Goal: Information Seeking & Learning: Check status

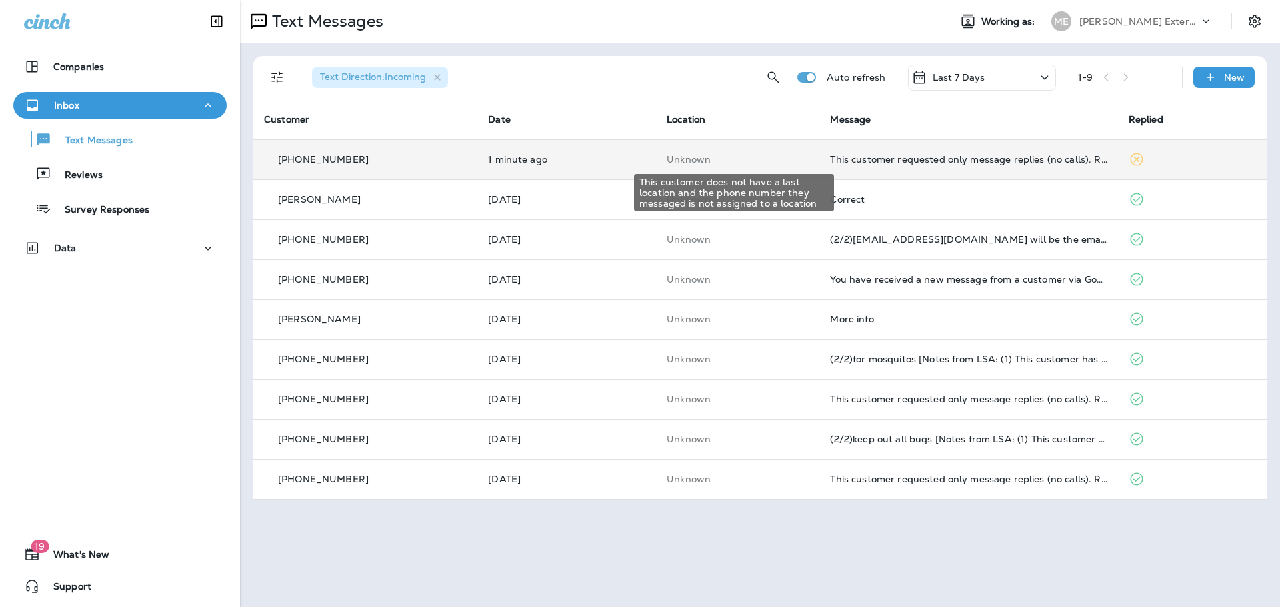
click at [759, 163] on p "Unknown" at bounding box center [738, 159] width 142 height 11
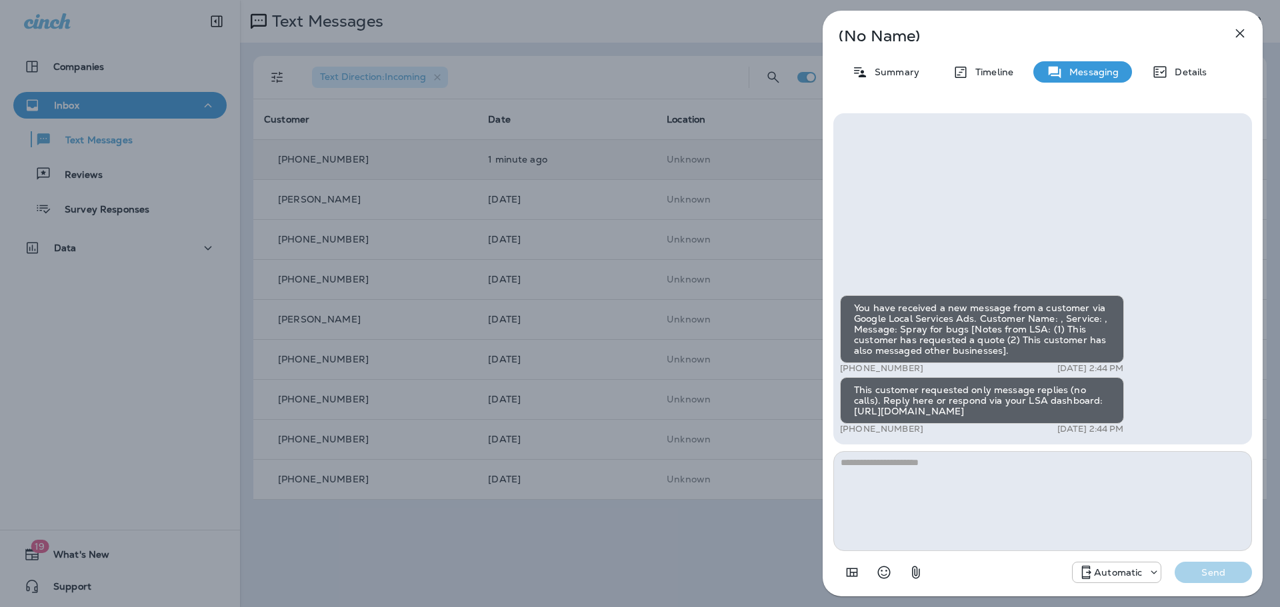
click at [563, 43] on div "(No Name) Summary Timeline Messaging Details You have received a new message fr…" at bounding box center [640, 303] width 1280 height 607
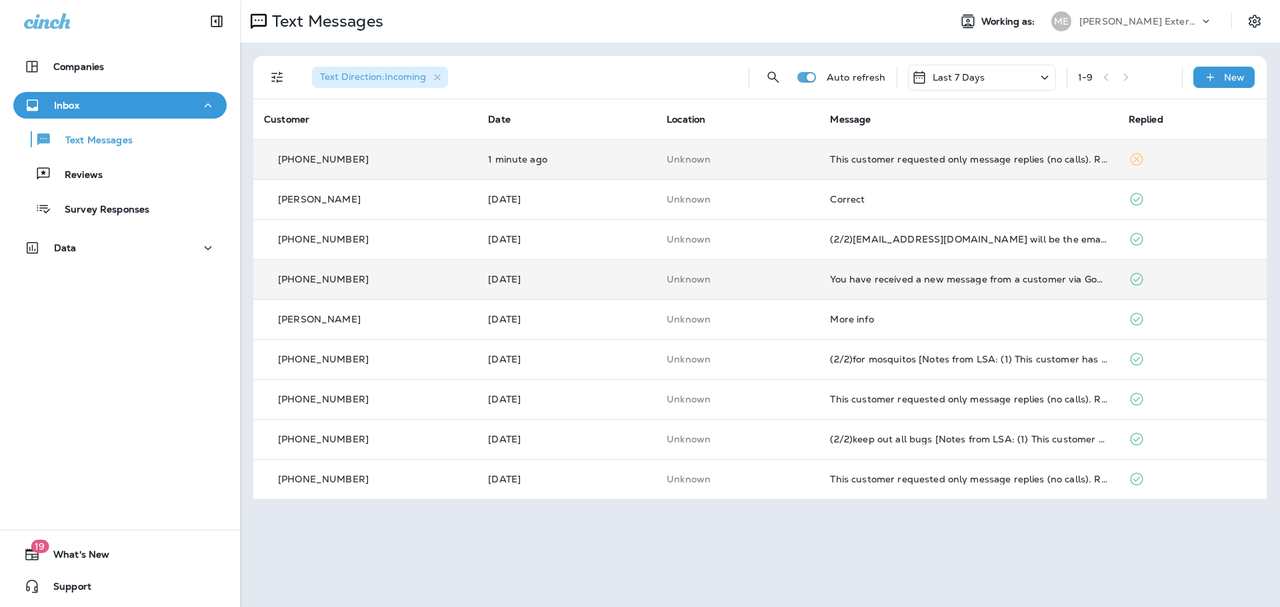
click at [812, 264] on td "Unknown" at bounding box center [737, 279] width 163 height 40
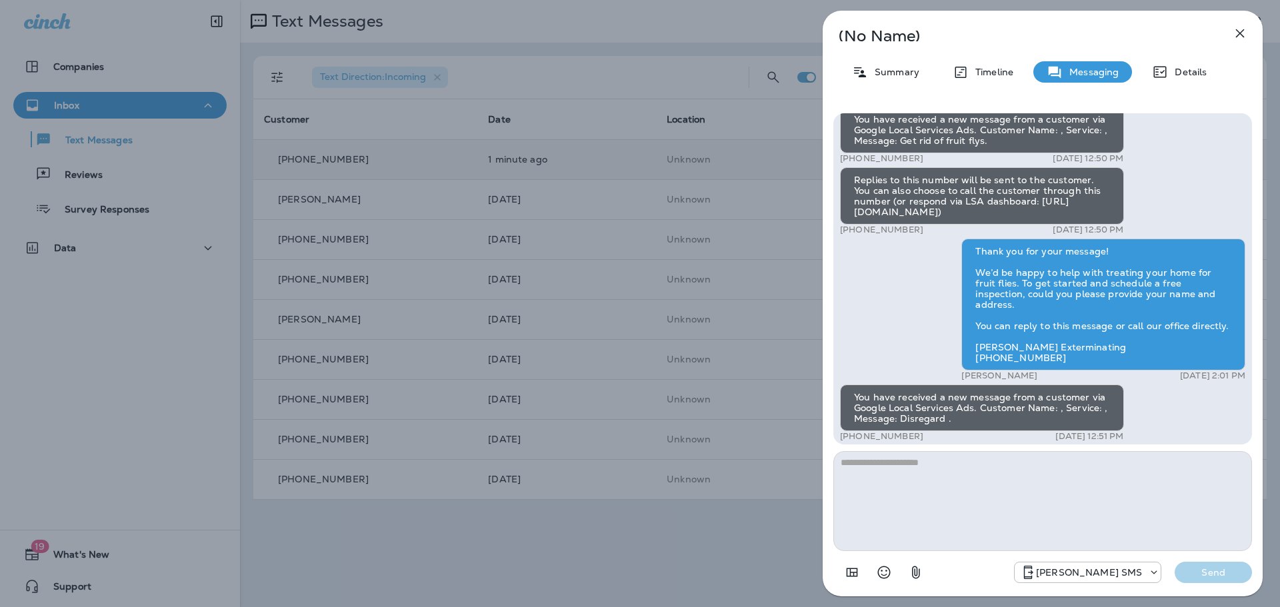
scroll to position [-60, 0]
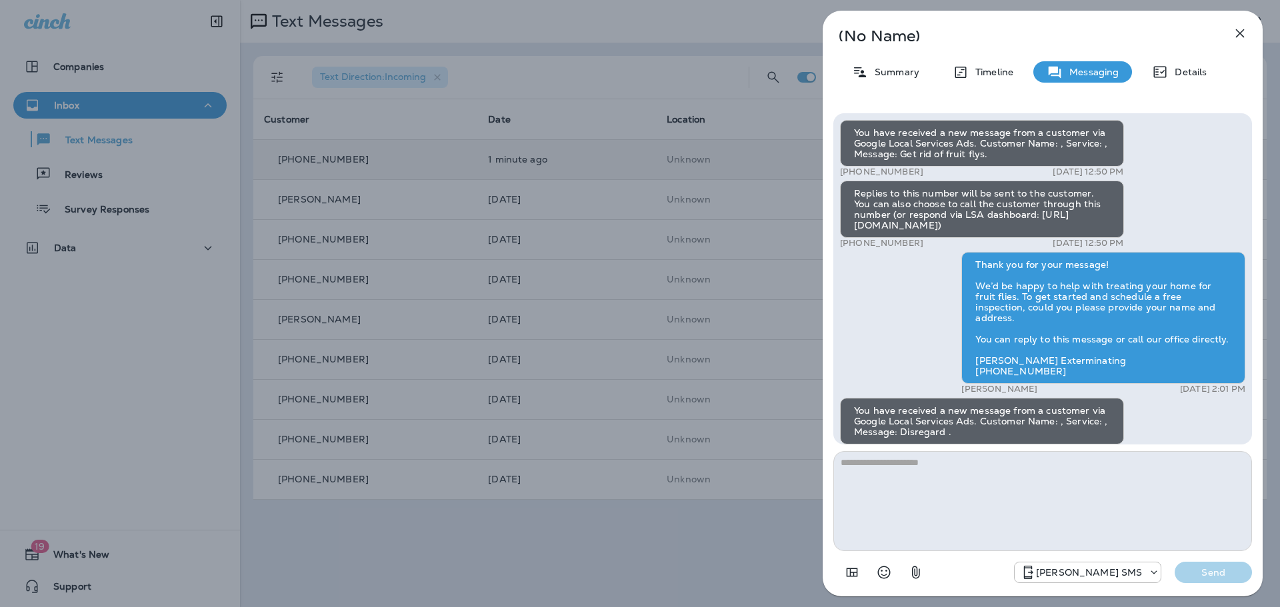
click at [676, 34] on div "(No Name) Summary Timeline Messaging Details You have received a new message fr…" at bounding box center [640, 303] width 1280 height 607
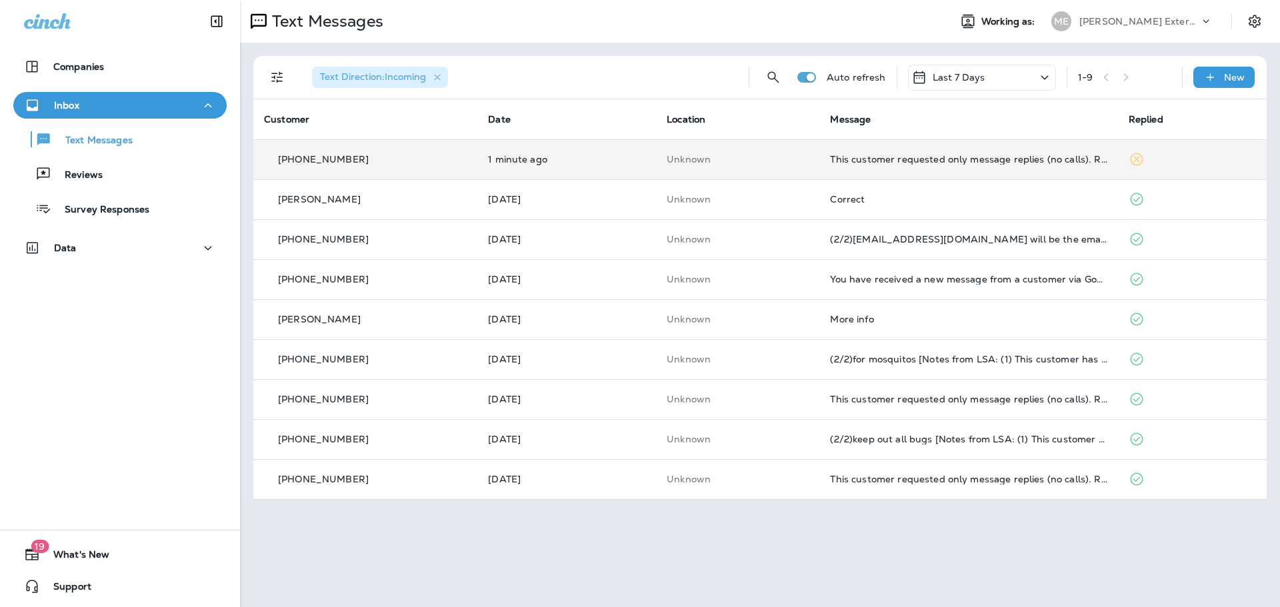
click at [745, 165] on td "Unknown" at bounding box center [737, 159] width 163 height 40
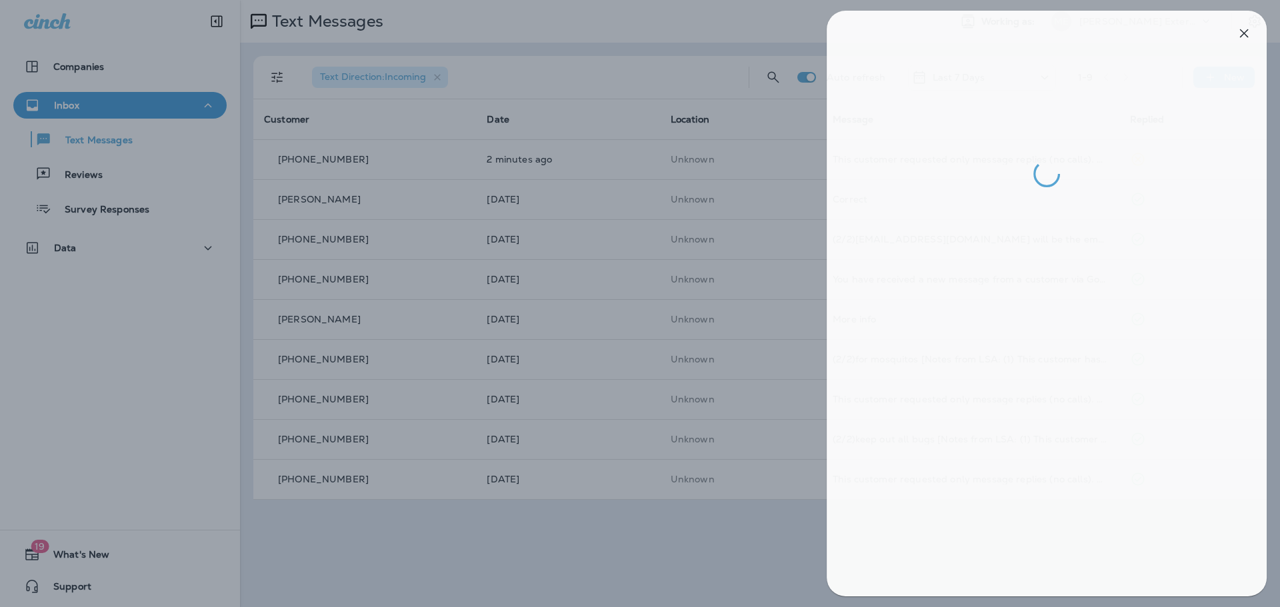
click at [707, 60] on div at bounding box center [644, 303] width 1280 height 607
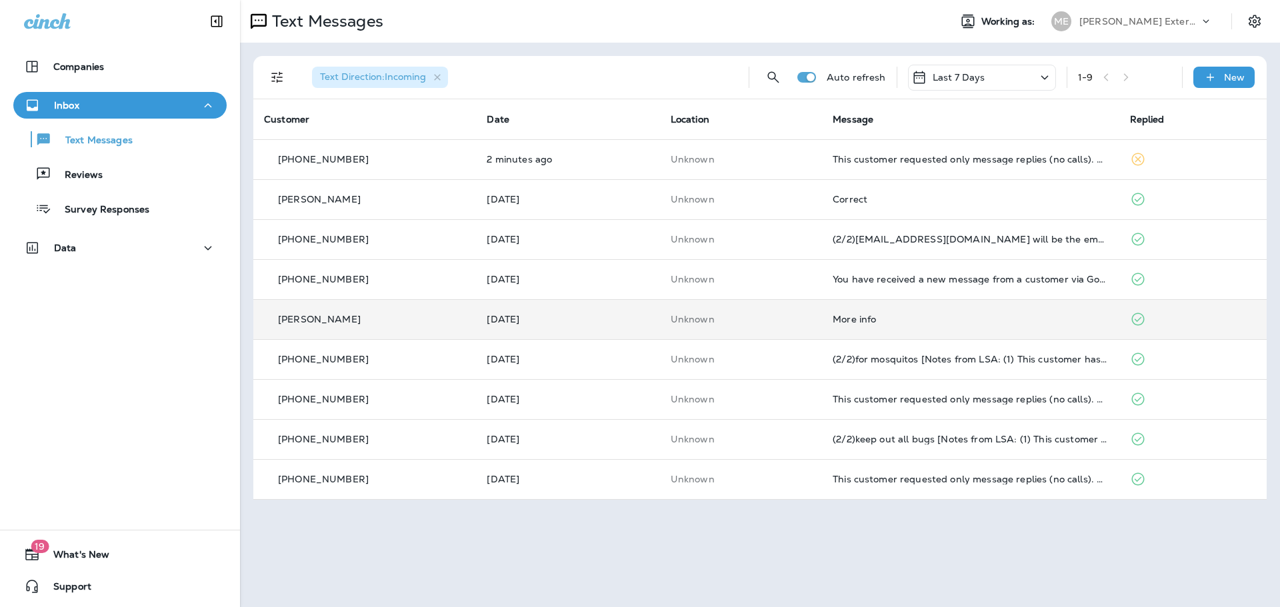
click at [785, 310] on td "Unknown" at bounding box center [741, 319] width 162 height 40
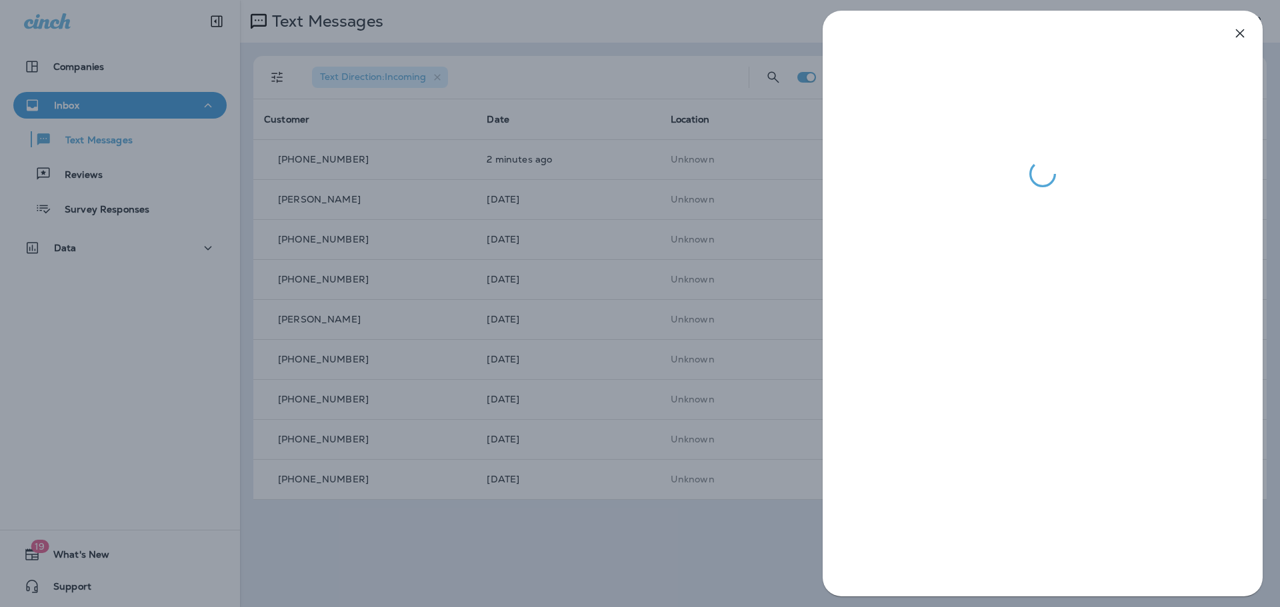
click at [670, 551] on div at bounding box center [640, 303] width 1280 height 607
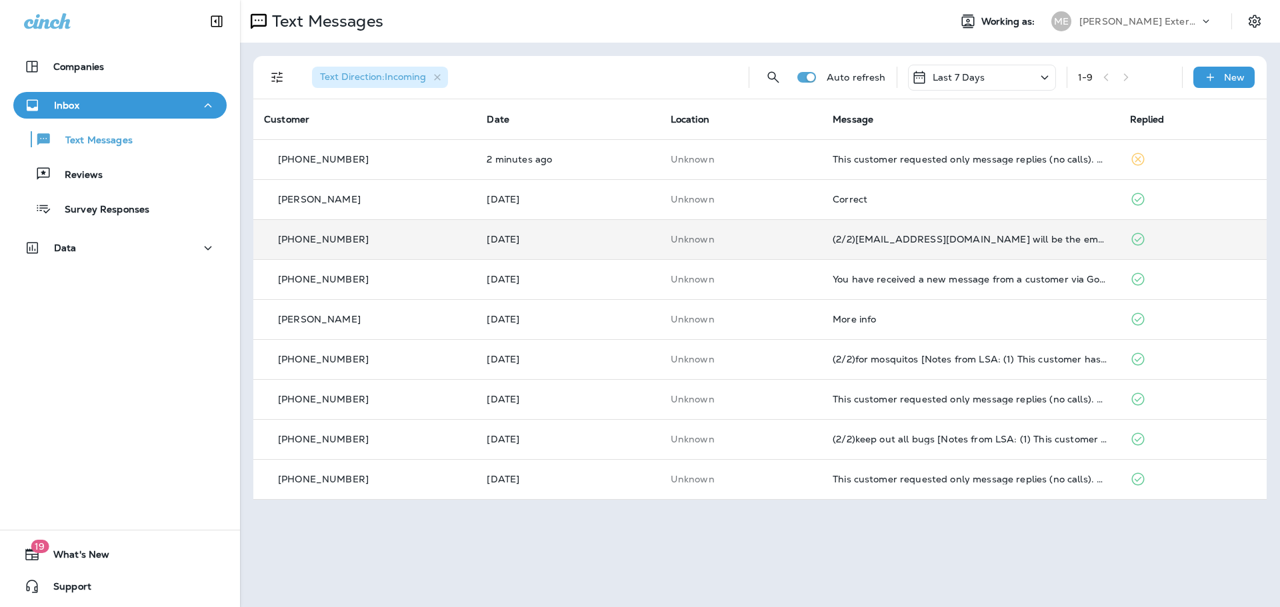
click at [790, 245] on td "Unknown" at bounding box center [741, 239] width 162 height 40
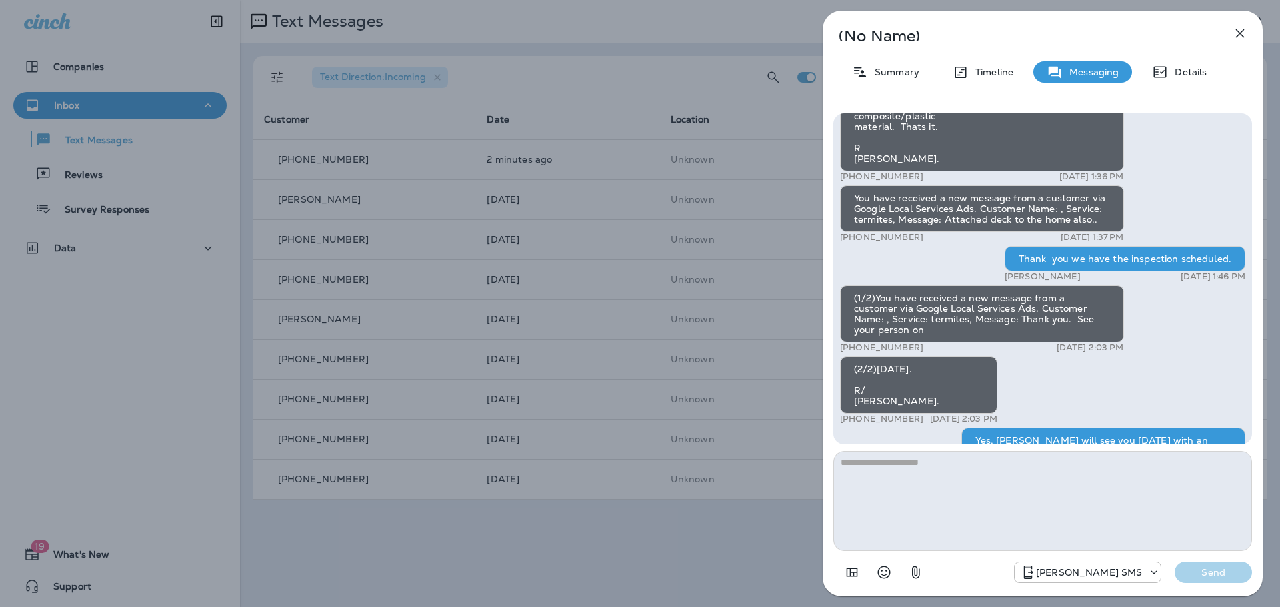
scroll to position [-267, 0]
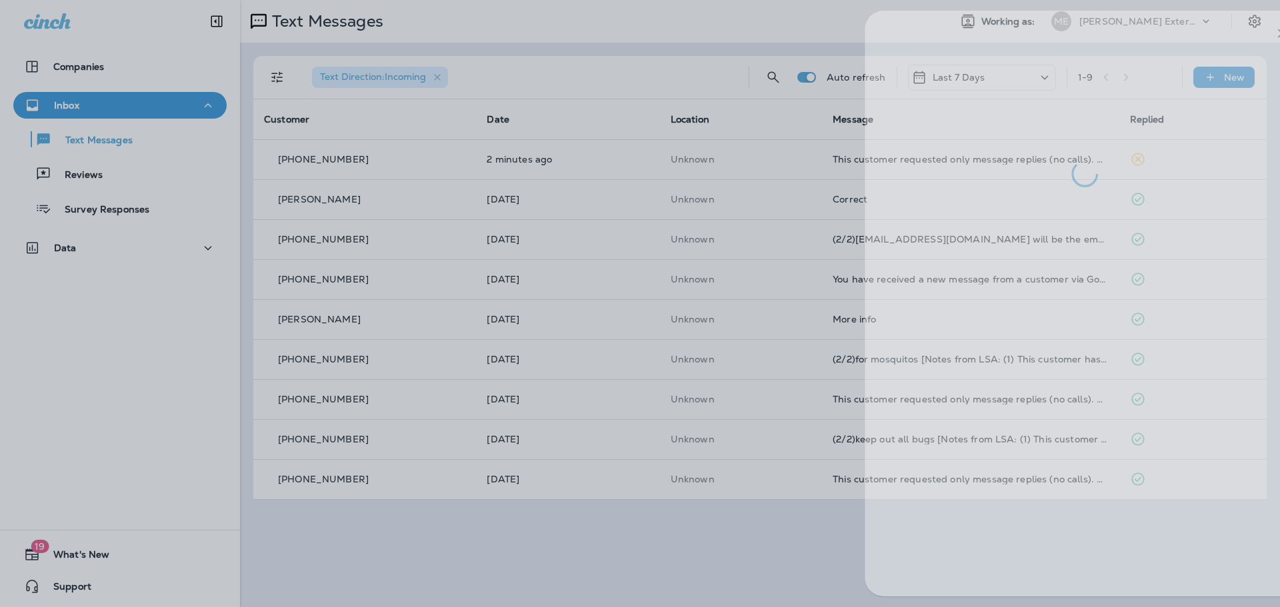
click at [707, 501] on div at bounding box center [682, 303] width 1280 height 607
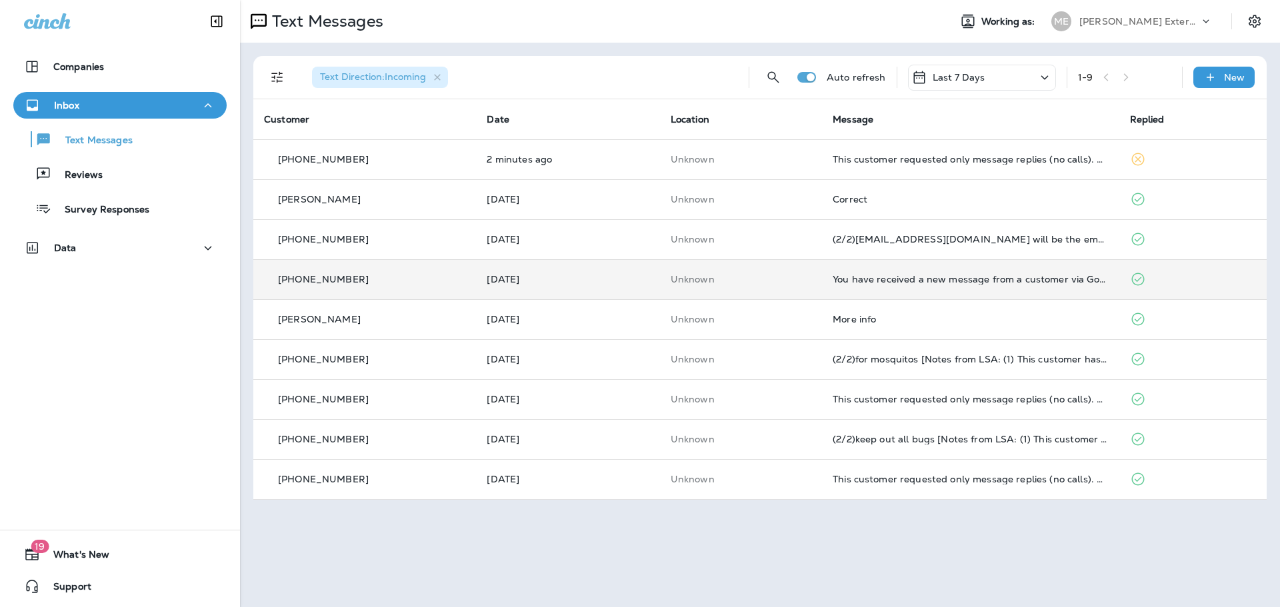
click at [788, 273] on td "Unknown" at bounding box center [741, 279] width 162 height 40
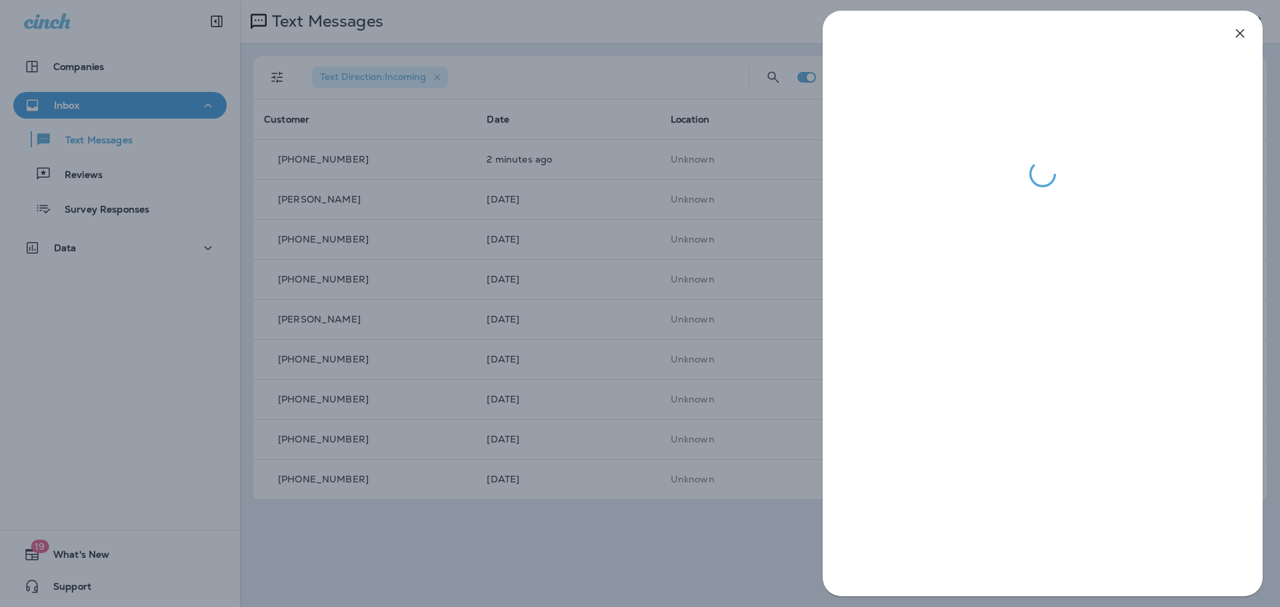
click at [676, 527] on div at bounding box center [640, 303] width 1280 height 607
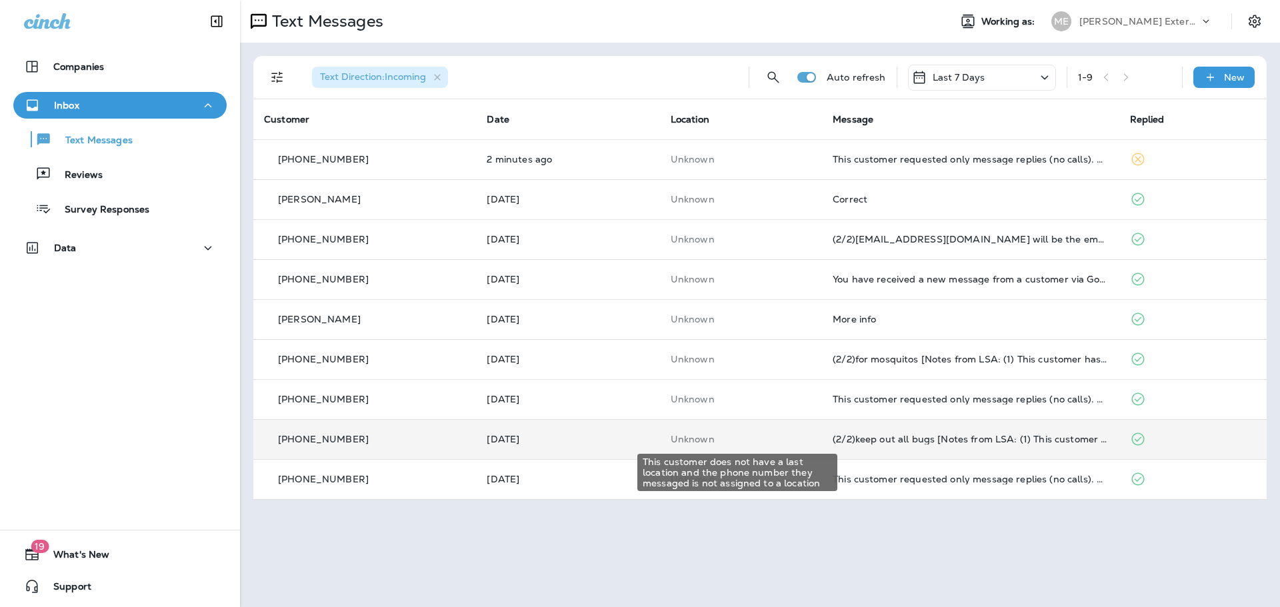
click at [769, 436] on p "Unknown" at bounding box center [741, 439] width 141 height 11
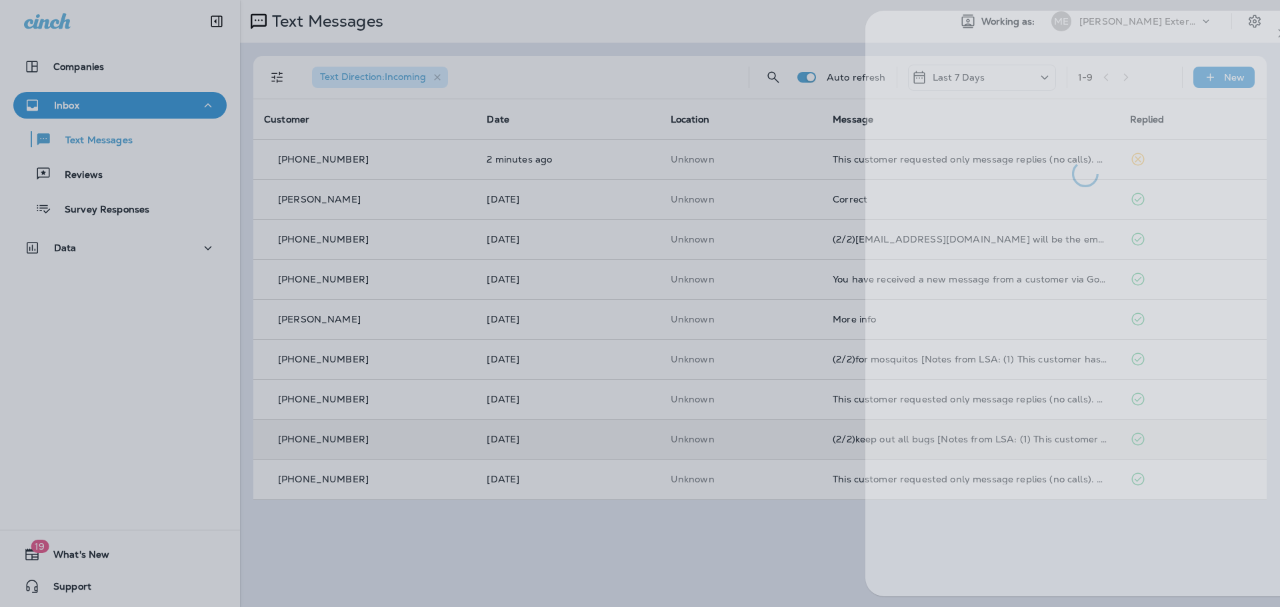
click at [639, 555] on div at bounding box center [683, 303] width 1280 height 607
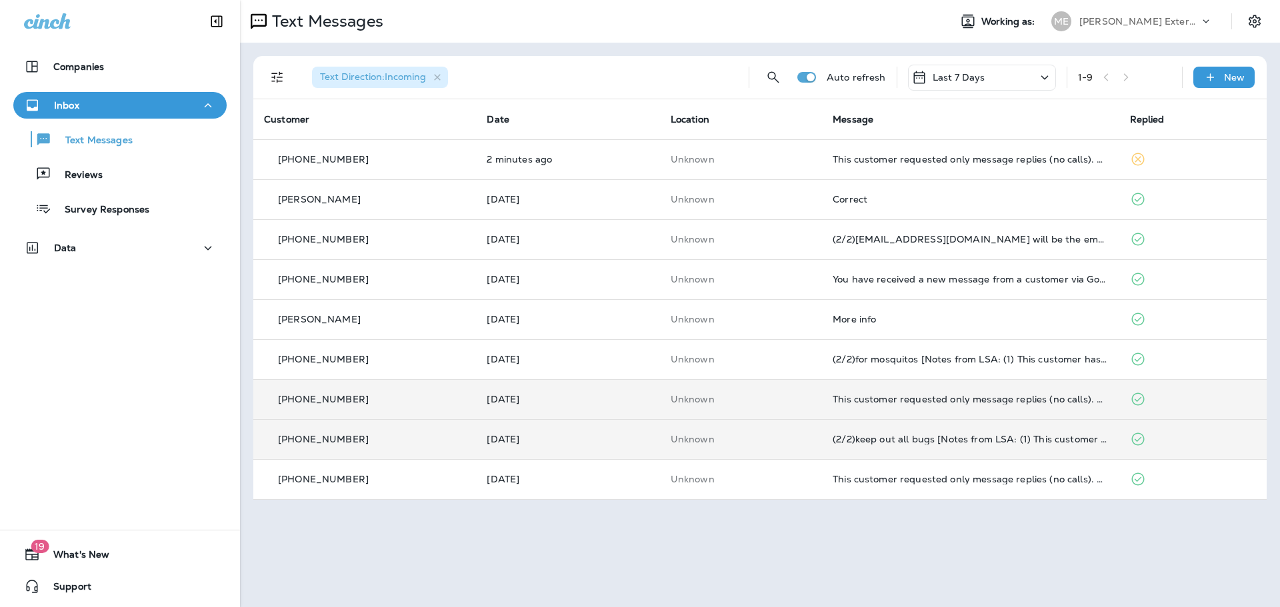
click at [822, 406] on td "This customer requested only message replies (no calls). Reply here or respond …" at bounding box center [970, 399] width 297 height 40
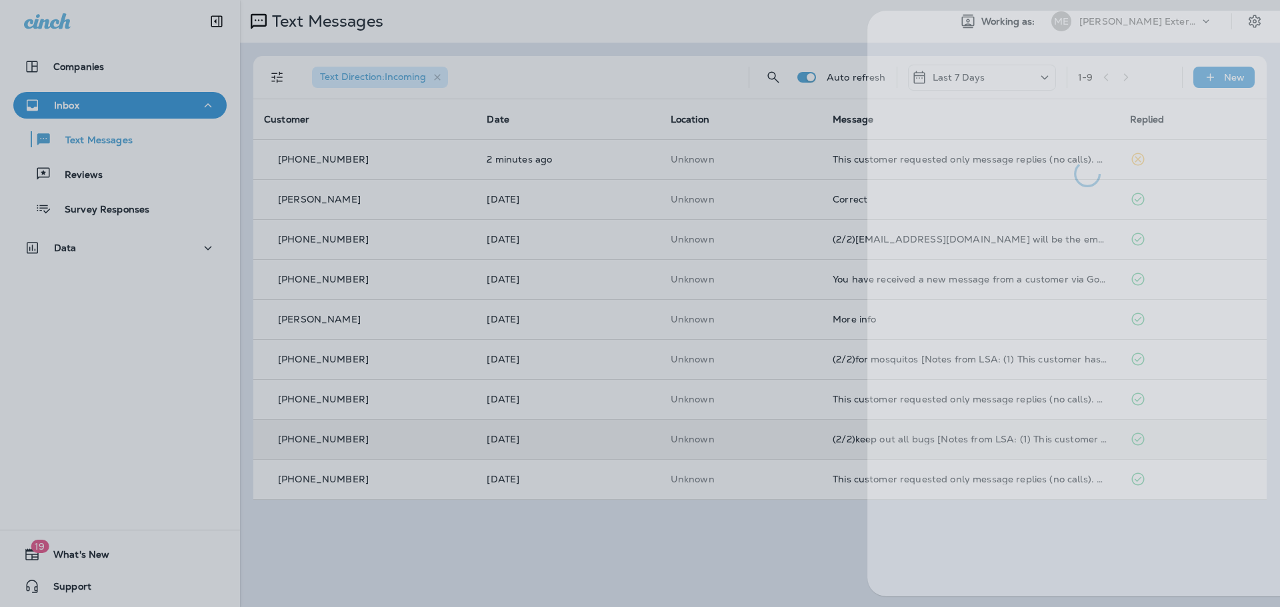
click at [673, 561] on div at bounding box center [685, 303] width 1280 height 607
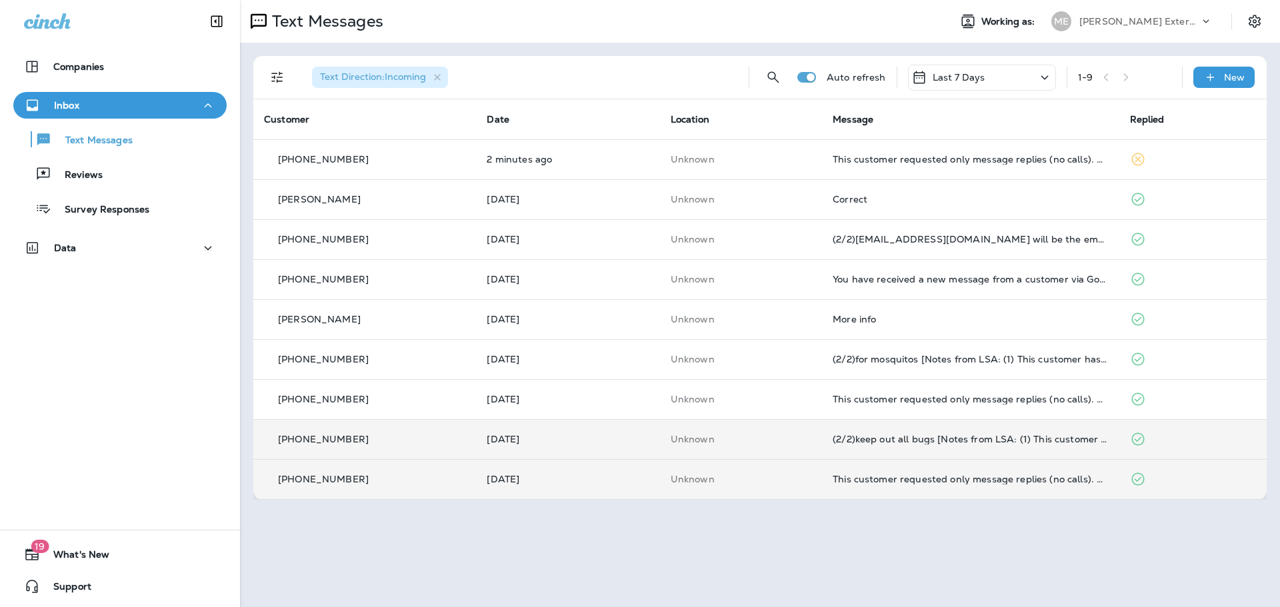
click at [841, 485] on td "This customer requested only message replies (no calls). Reply here or respond …" at bounding box center [970, 479] width 297 height 40
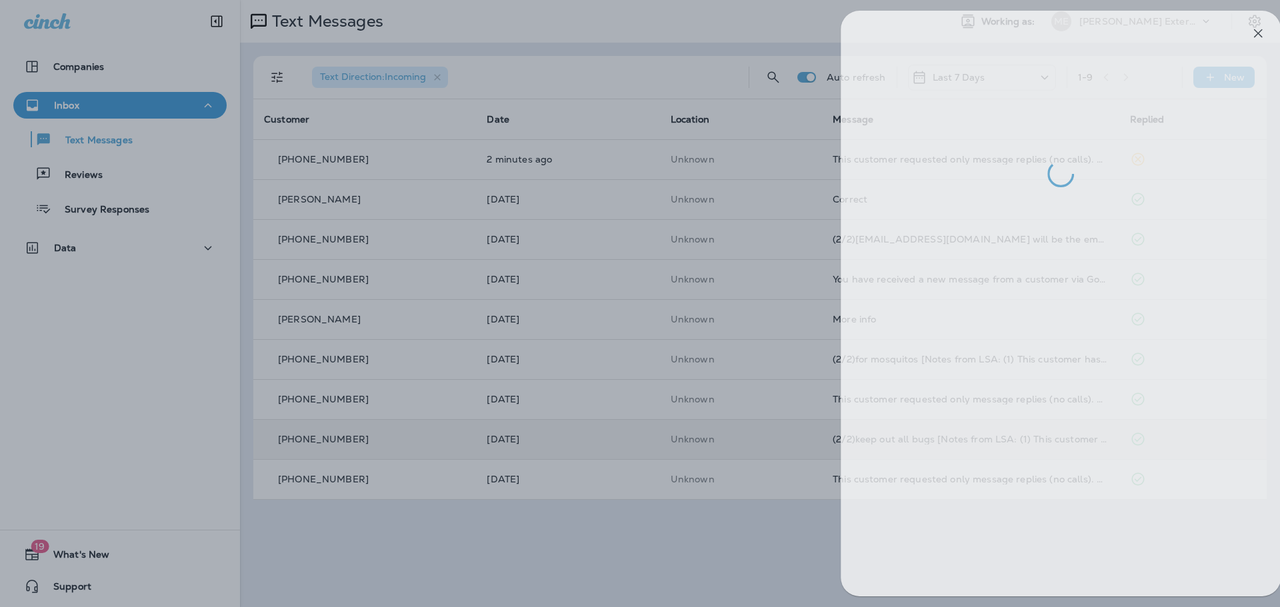
click at [707, 541] on div at bounding box center [658, 303] width 1280 height 607
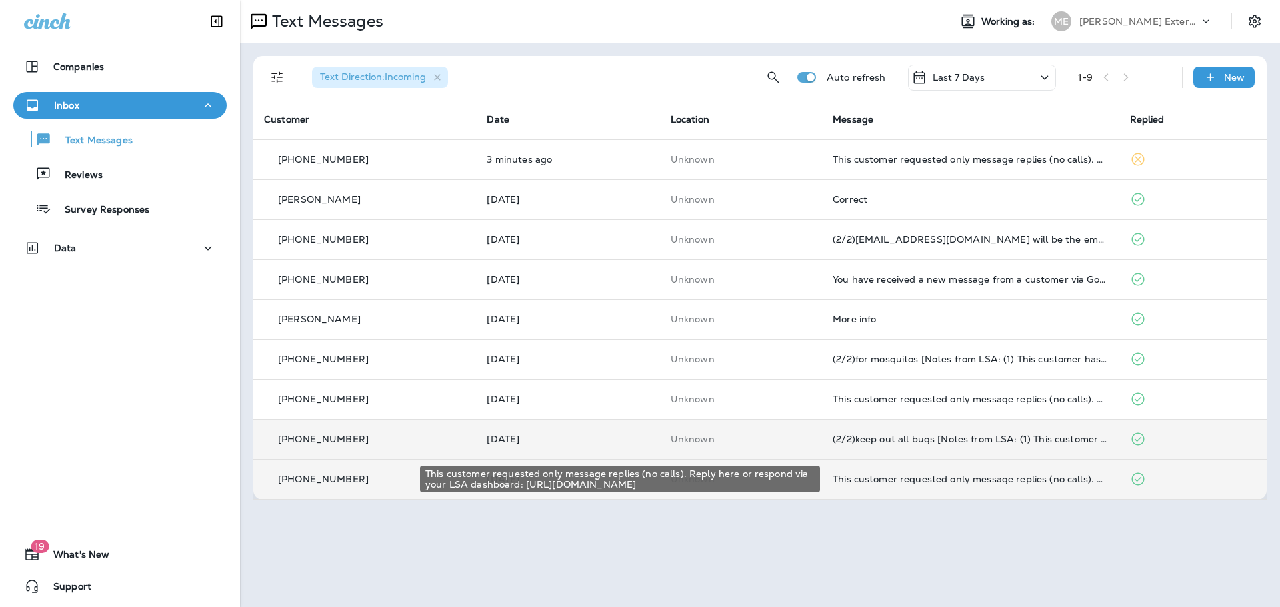
click at [856, 482] on div "This customer requested only message replies (no calls). Reply here or respond …" at bounding box center [969, 479] width 275 height 11
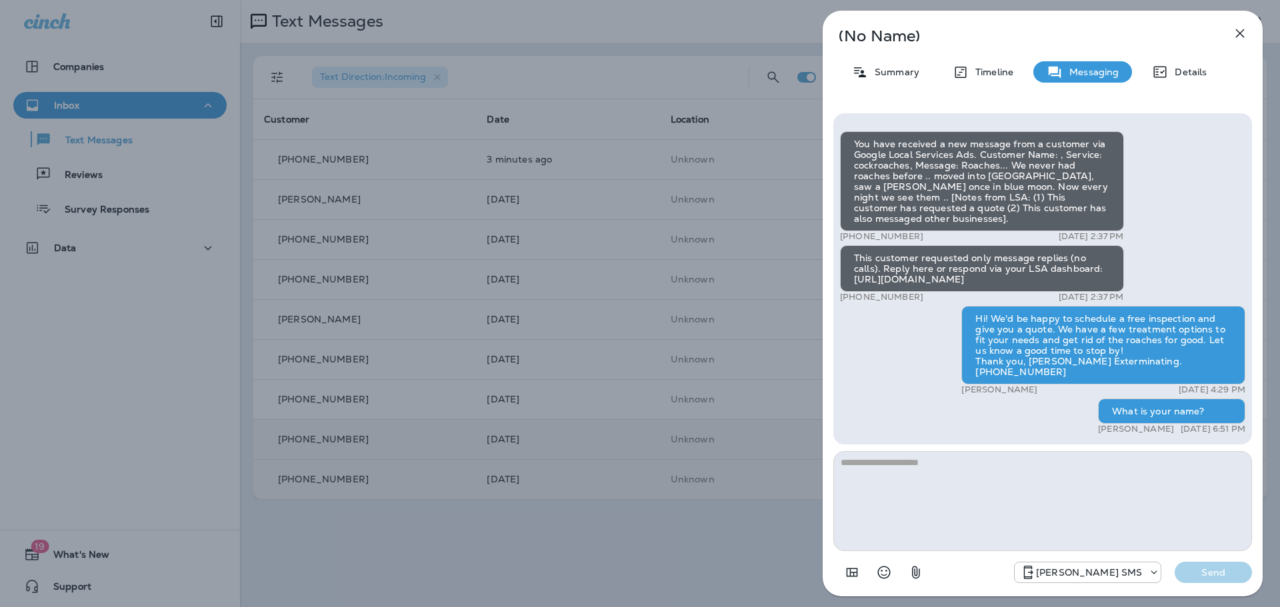
click at [756, 542] on div "(No Name) Summary Timeline Messaging Details You have received a new message fr…" at bounding box center [640, 303] width 1280 height 607
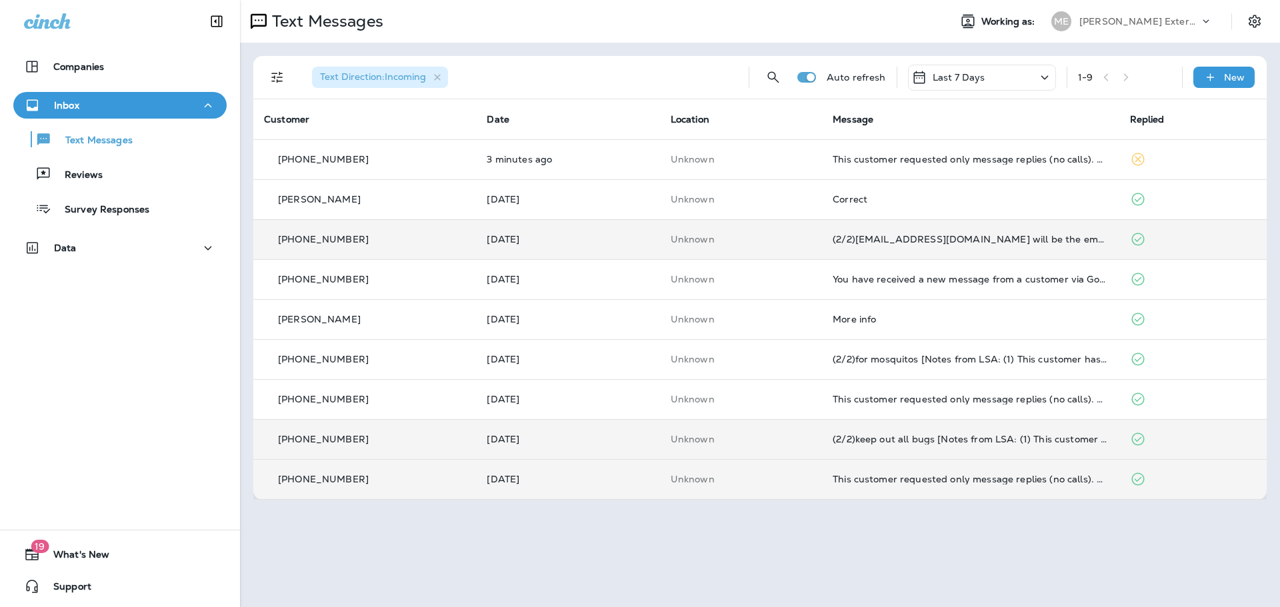
click at [824, 250] on td "(2/2)[EMAIL_ADDRESS][DOMAIN_NAME] will be the email used to send report. R/ [PE…" at bounding box center [970, 239] width 297 height 40
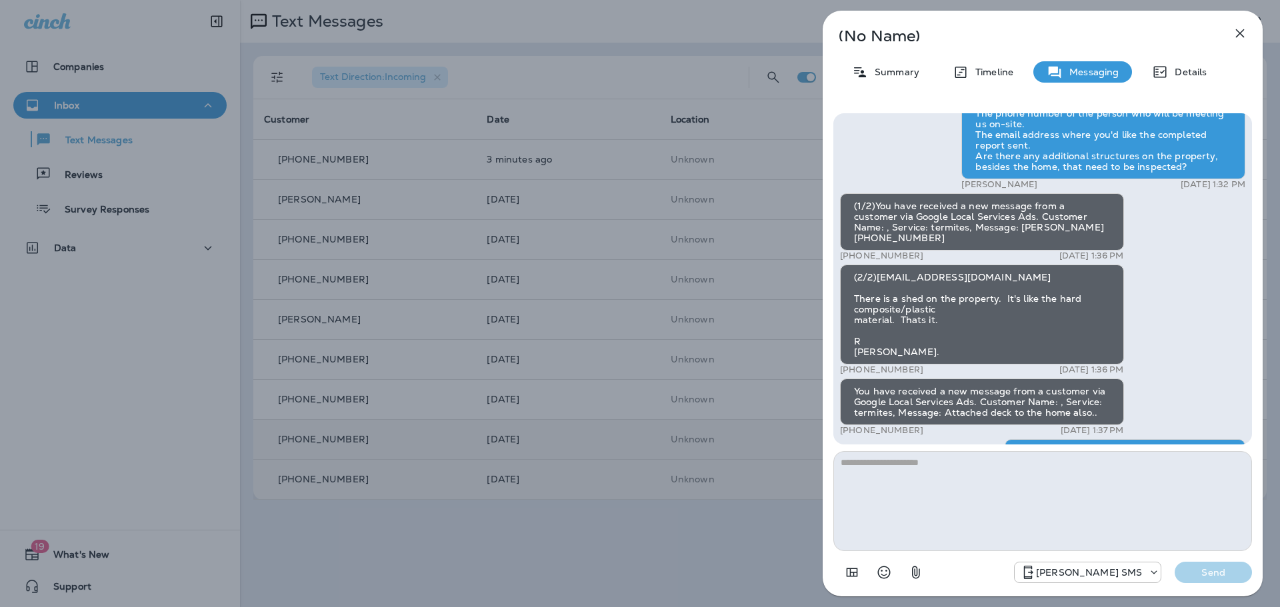
scroll to position [-533, 0]
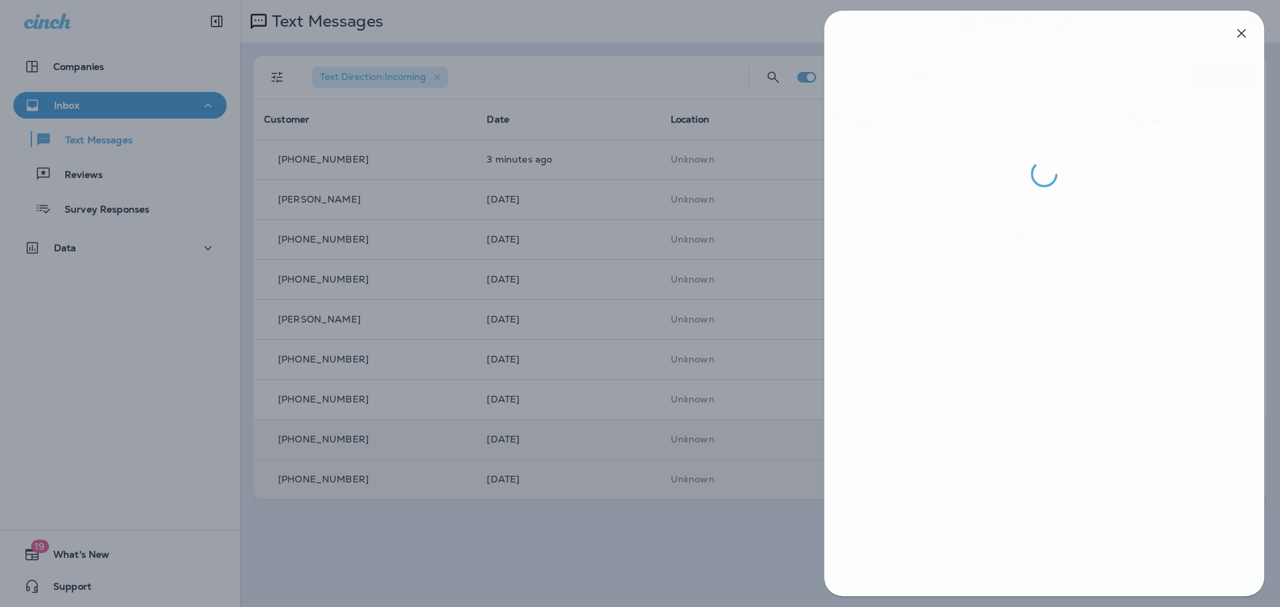
click at [699, 531] on div at bounding box center [641, 303] width 1280 height 607
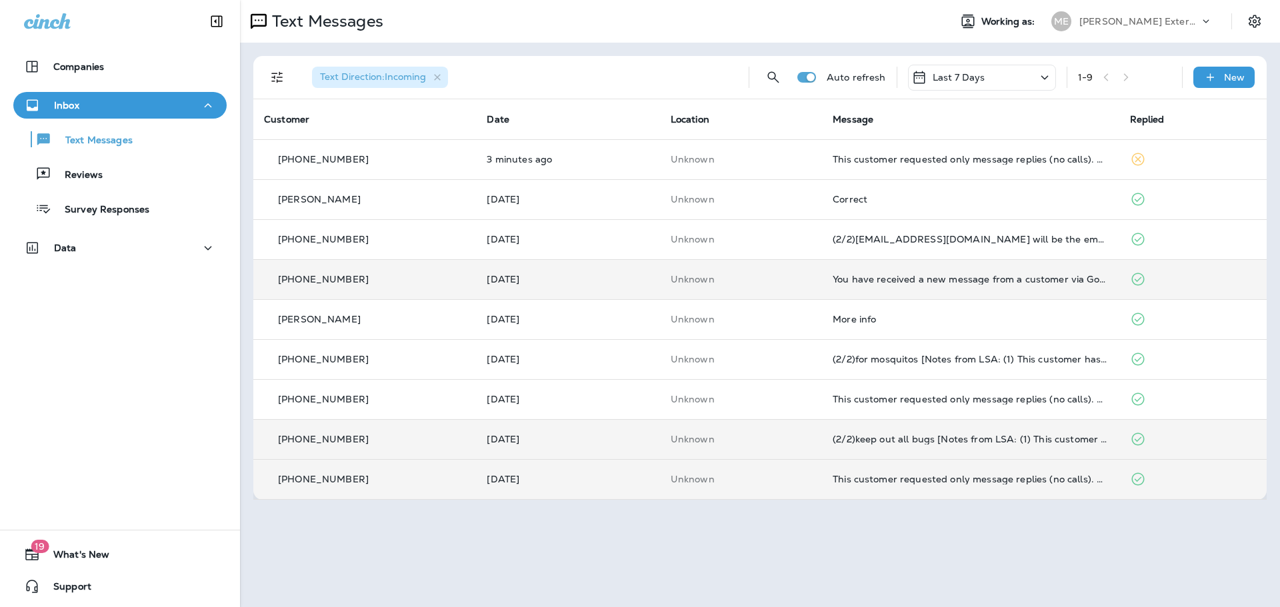
click at [816, 287] on td "Unknown" at bounding box center [741, 279] width 162 height 40
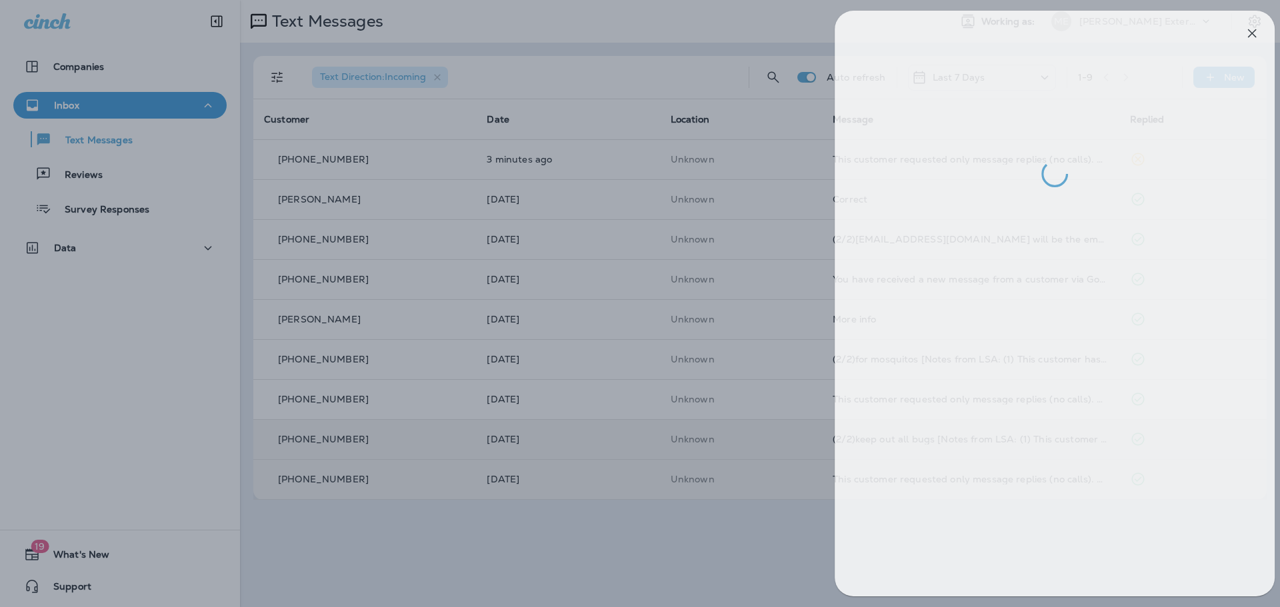
click at [745, 526] on div at bounding box center [652, 303] width 1280 height 607
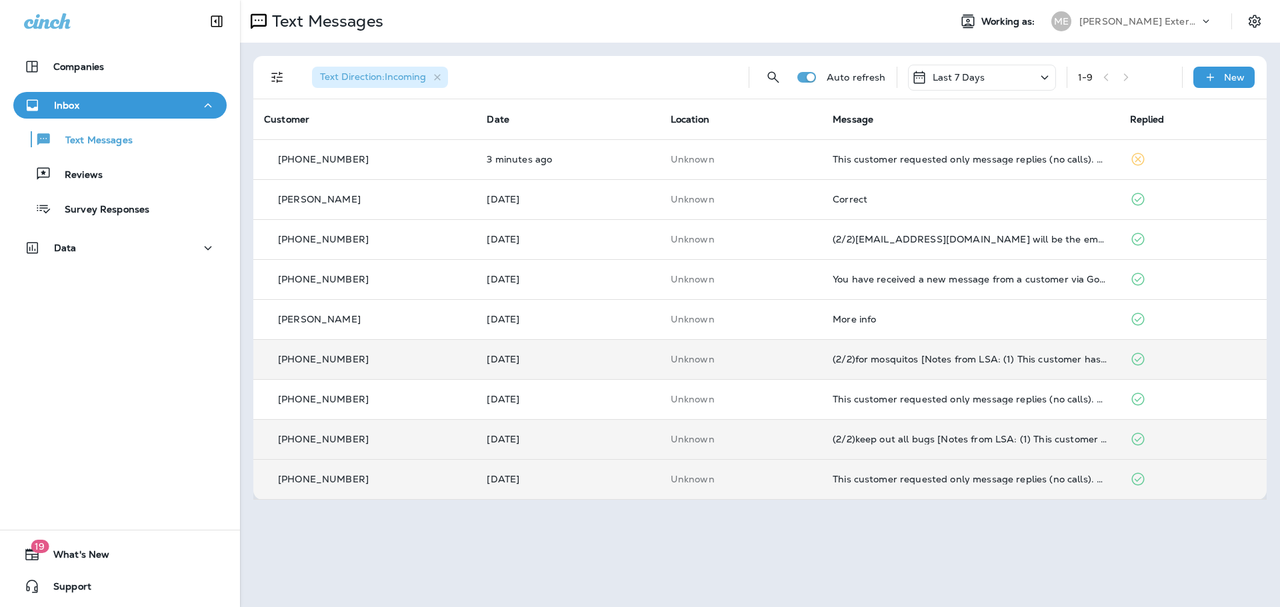
click at [778, 375] on td "Unknown" at bounding box center [741, 359] width 162 height 40
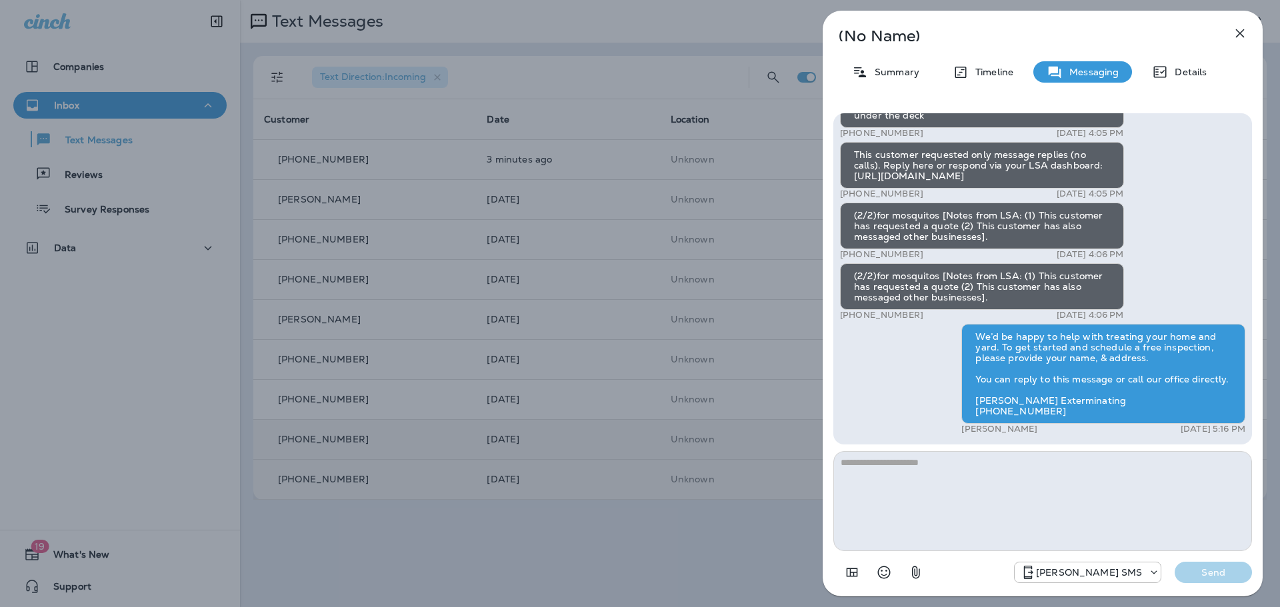
click at [595, 567] on div "(No Name) Summary Timeline Messaging Details (1/2)You have received a new messa…" at bounding box center [640, 303] width 1280 height 607
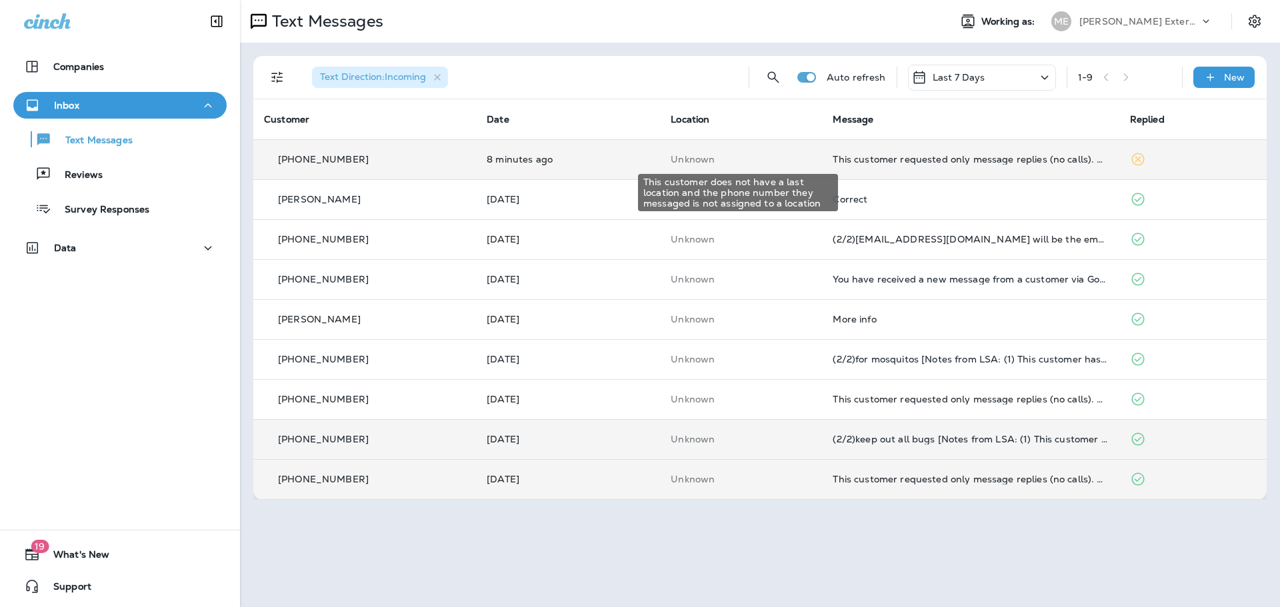
click at [789, 162] on p "Unknown" at bounding box center [741, 159] width 141 height 11
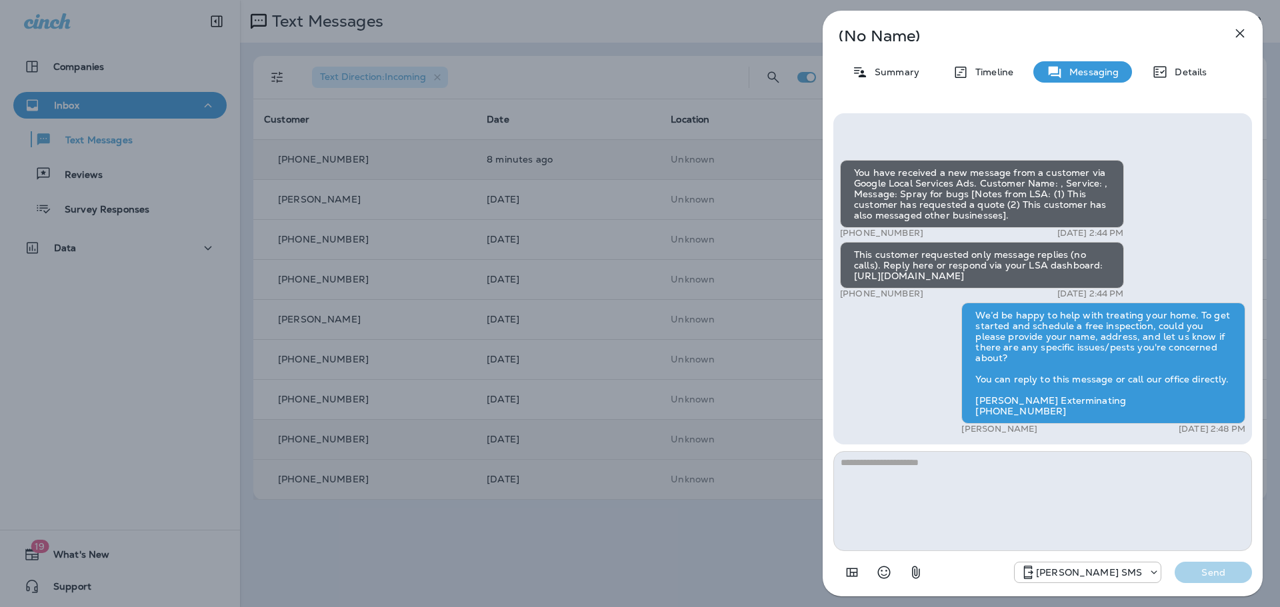
click at [553, 550] on div "(No Name) Summary Timeline Messaging Details You have received a new message fr…" at bounding box center [640, 303] width 1280 height 607
